Goal: Task Accomplishment & Management: Manage account settings

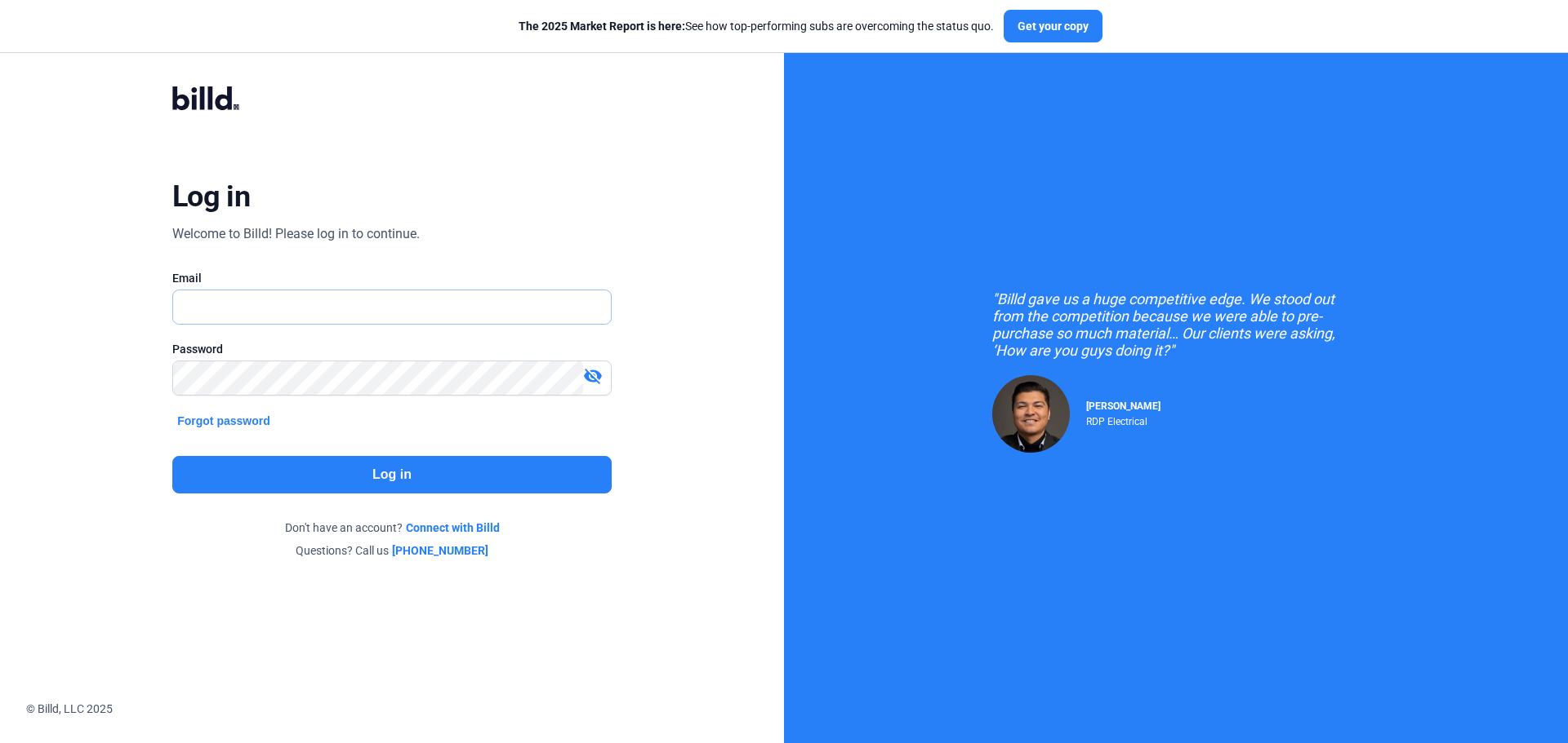
click at [307, 302] on input "text" at bounding box center [392, 307] width 437 height 33
type input "[EMAIL_ADDRESS][DOMAIN_NAME]"
click at [331, 459] on button "Log in" at bounding box center [392, 475] width 439 height 38
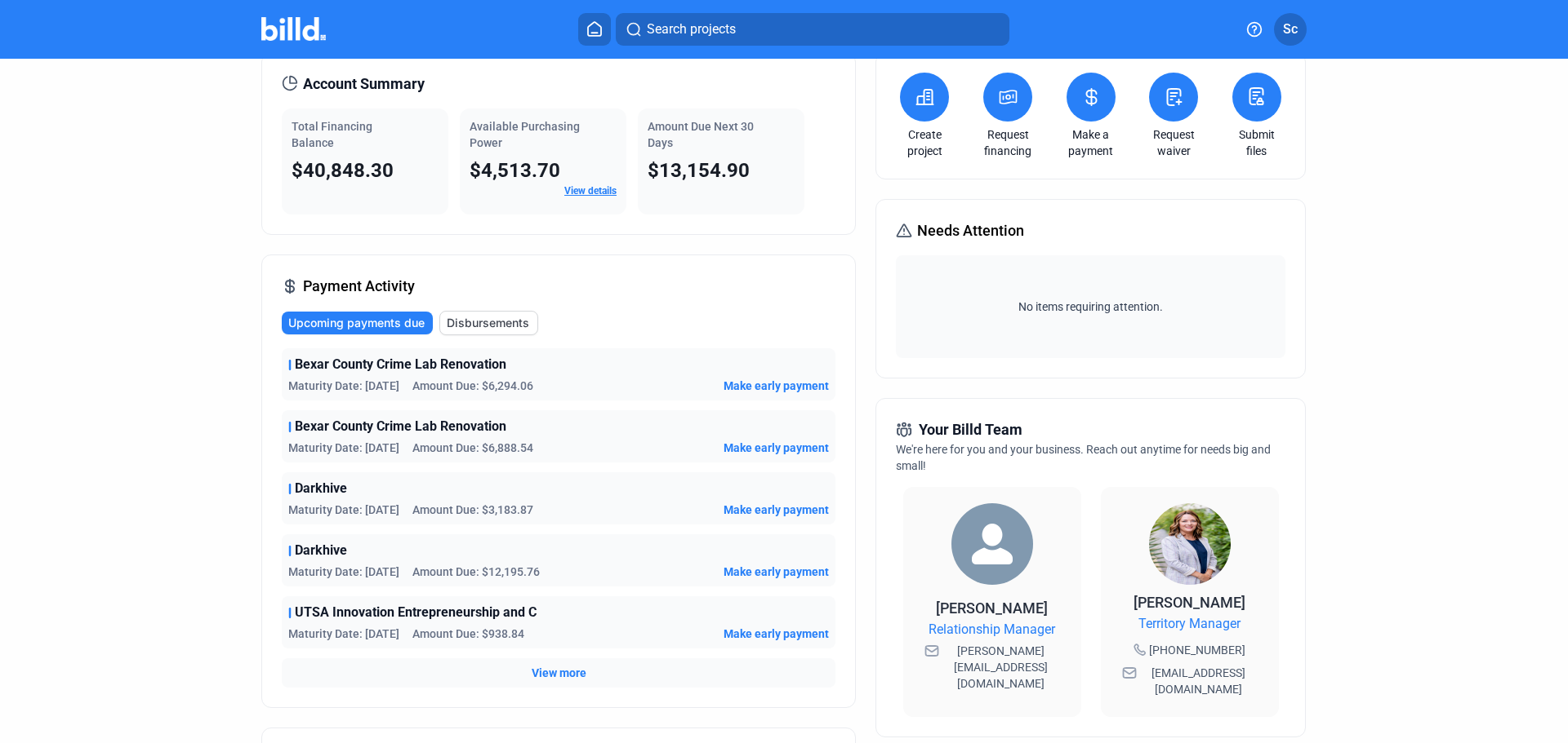
scroll to position [53, 0]
